Goal: Task Accomplishment & Management: Use online tool/utility

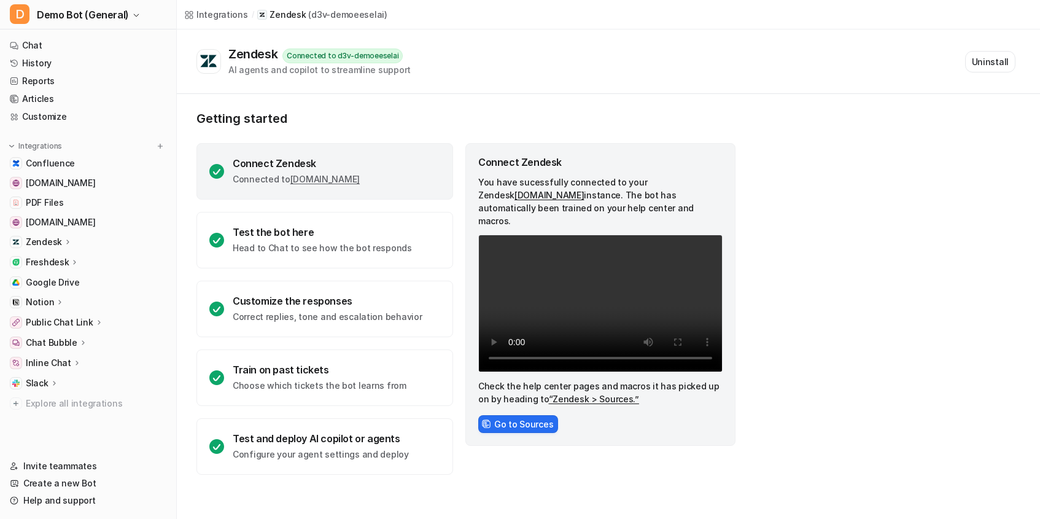
click at [53, 243] on p "Zendesk" at bounding box center [44, 242] width 36 height 12
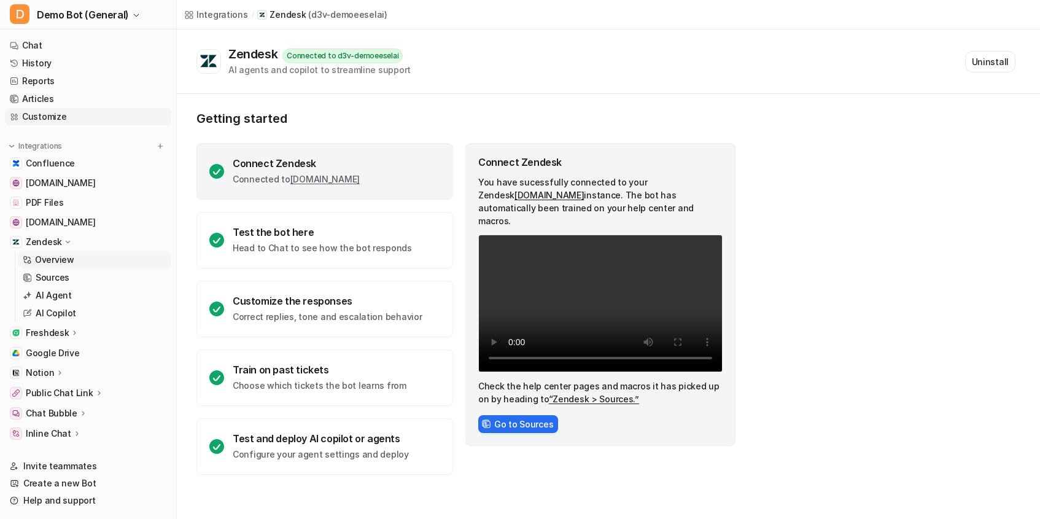
click at [57, 108] on link "Customize" at bounding box center [88, 116] width 166 height 17
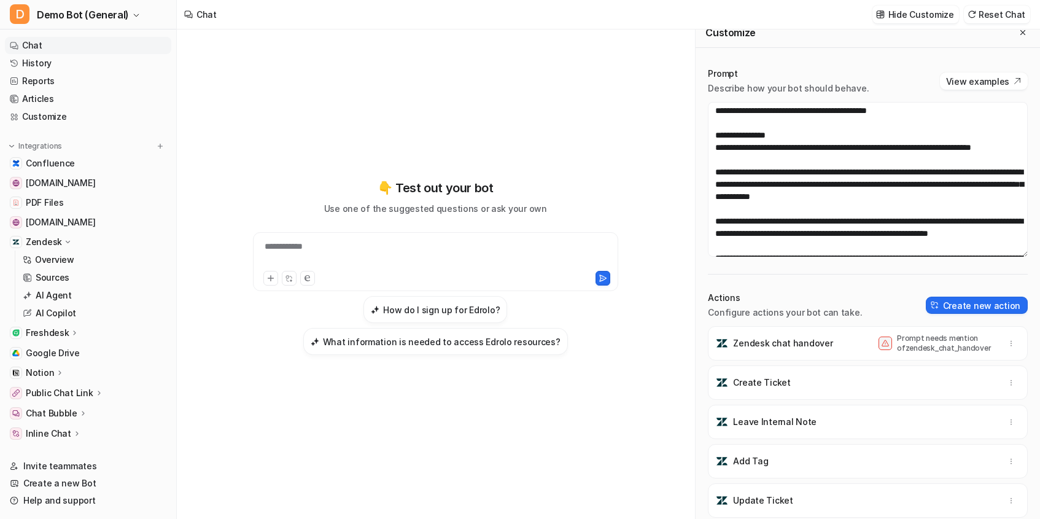
scroll to position [12, 0]
click at [162, 148] on img at bounding box center [160, 146] width 9 height 9
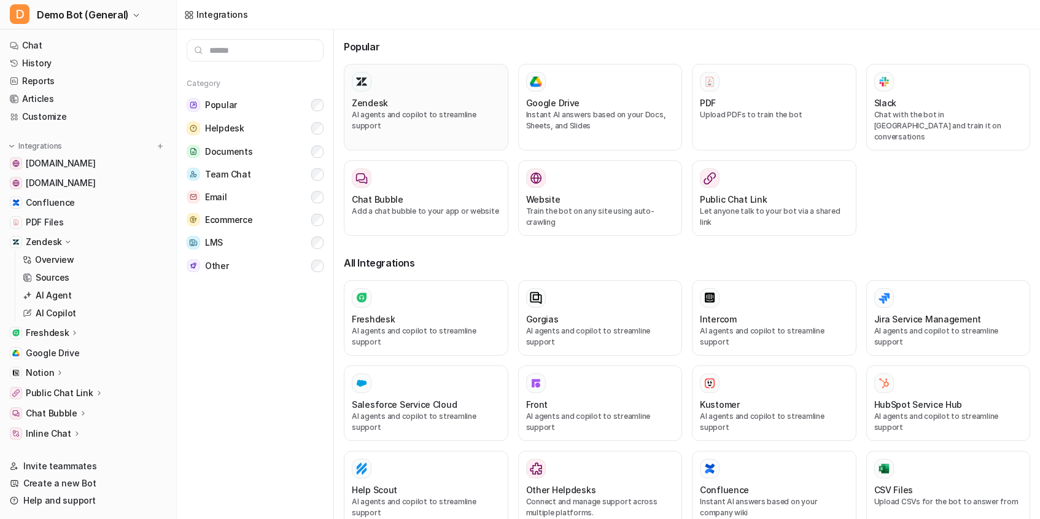
click at [437, 127] on div "Zendesk AI agents and copilot to streamline support" at bounding box center [426, 107] width 149 height 71
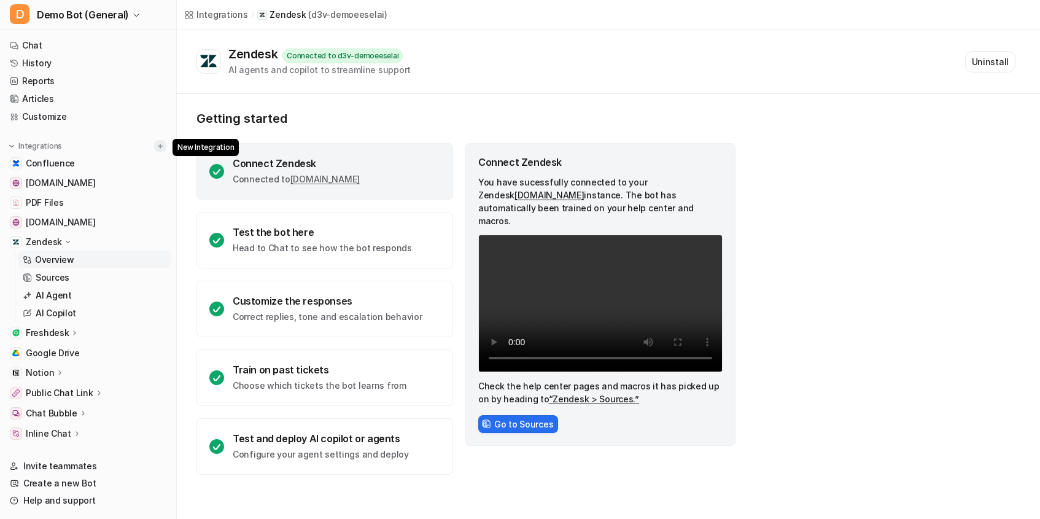
click at [160, 145] on img at bounding box center [160, 146] width 9 height 9
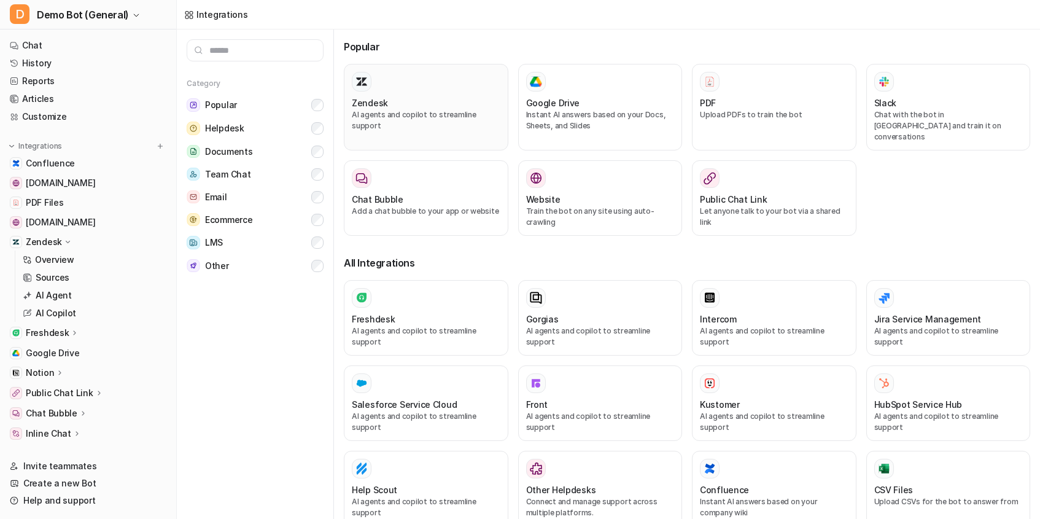
click at [464, 115] on p "AI agents and copilot to streamline support" at bounding box center [426, 120] width 149 height 22
